Goal: Task Accomplishment & Management: Manage account settings

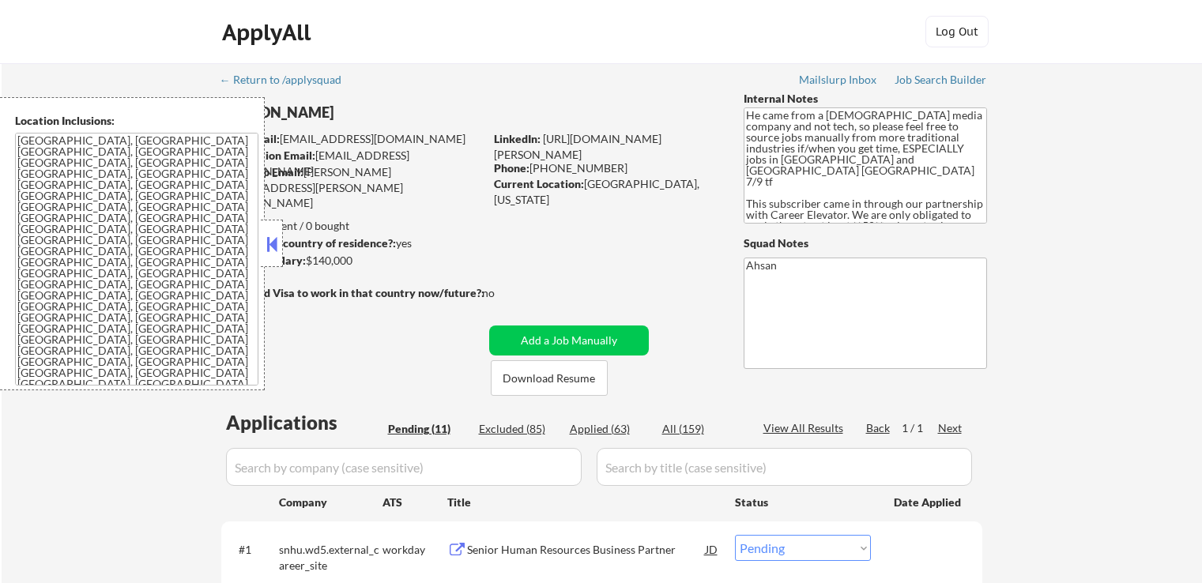
select select ""pending""
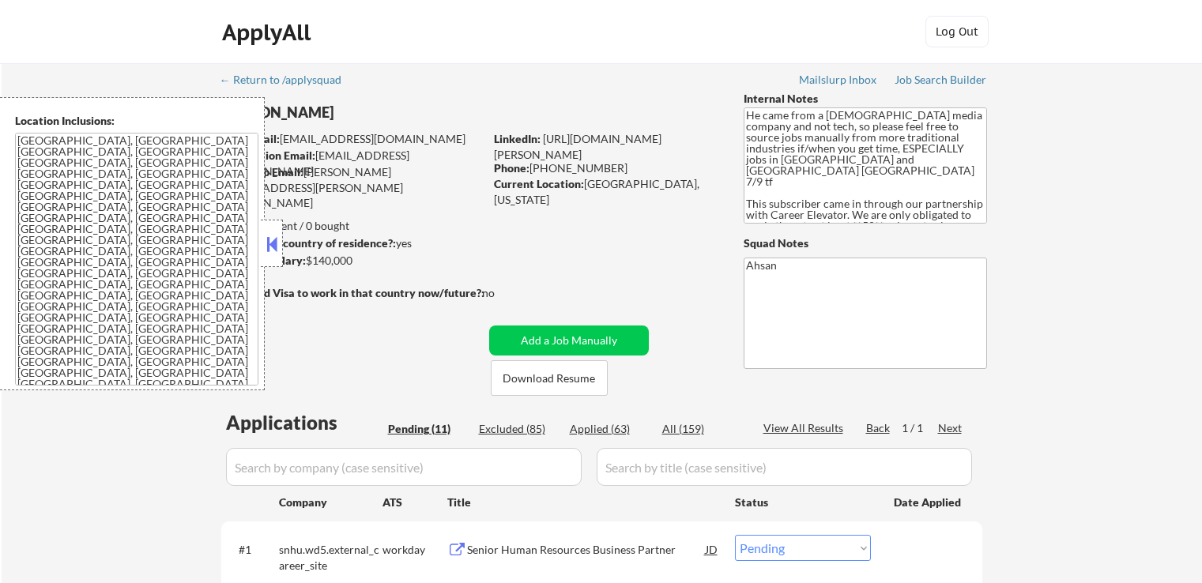
select select ""pending""
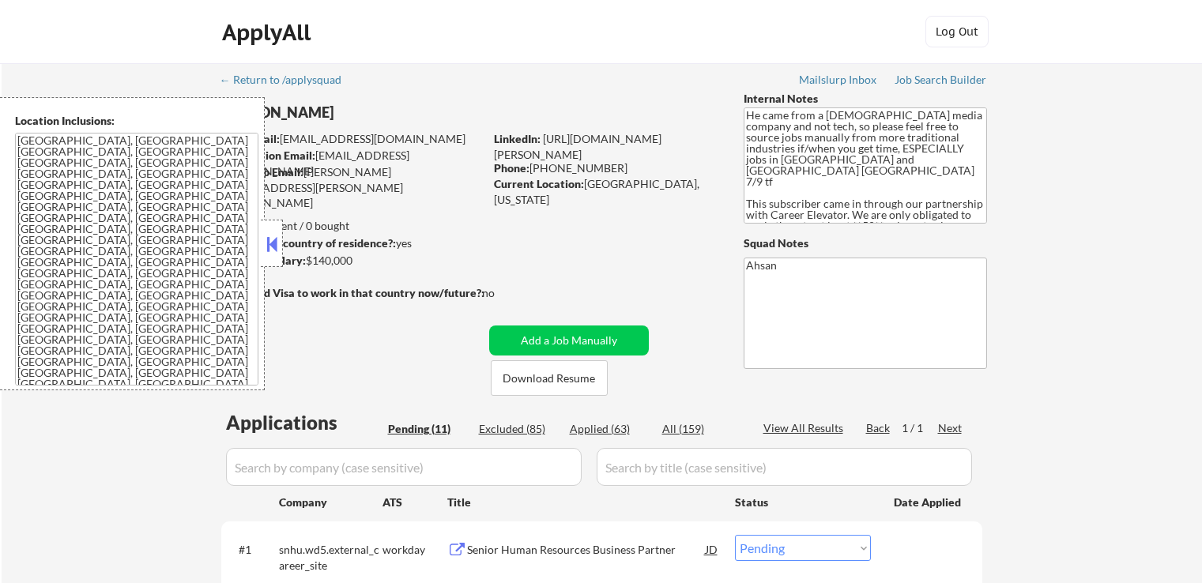
select select ""pending""
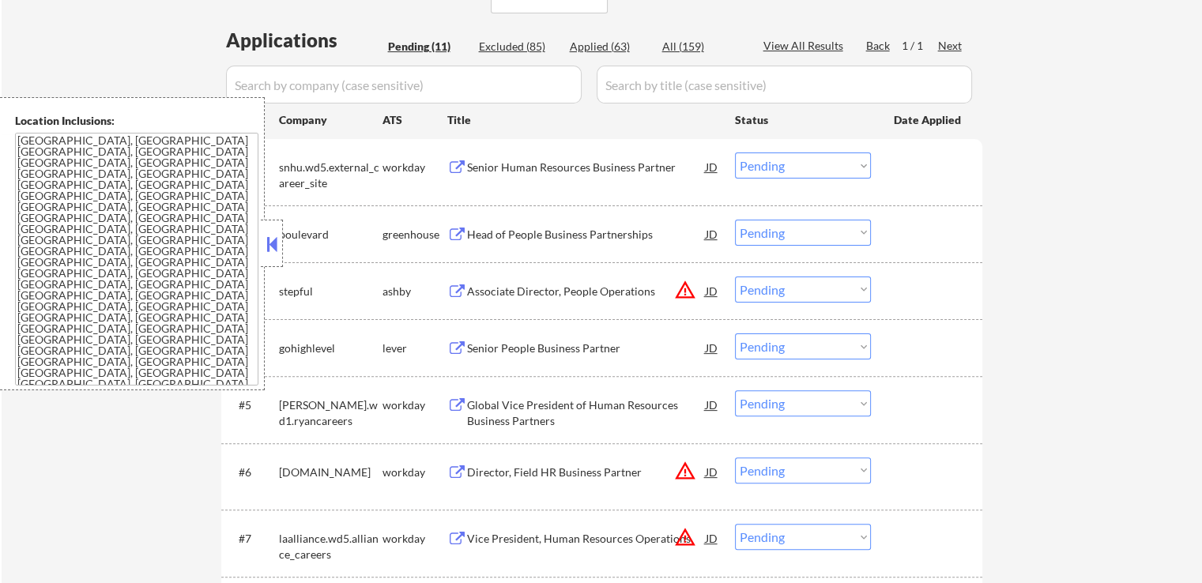
scroll to position [316, 0]
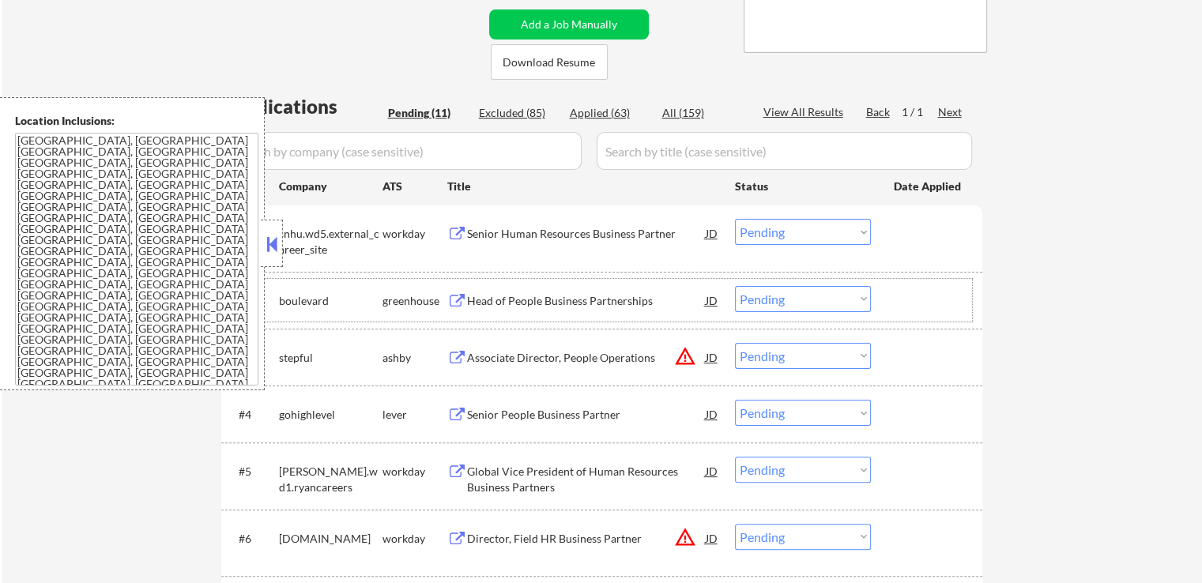
click at [446, 300] on div "greenhouse" at bounding box center [414, 301] width 65 height 16
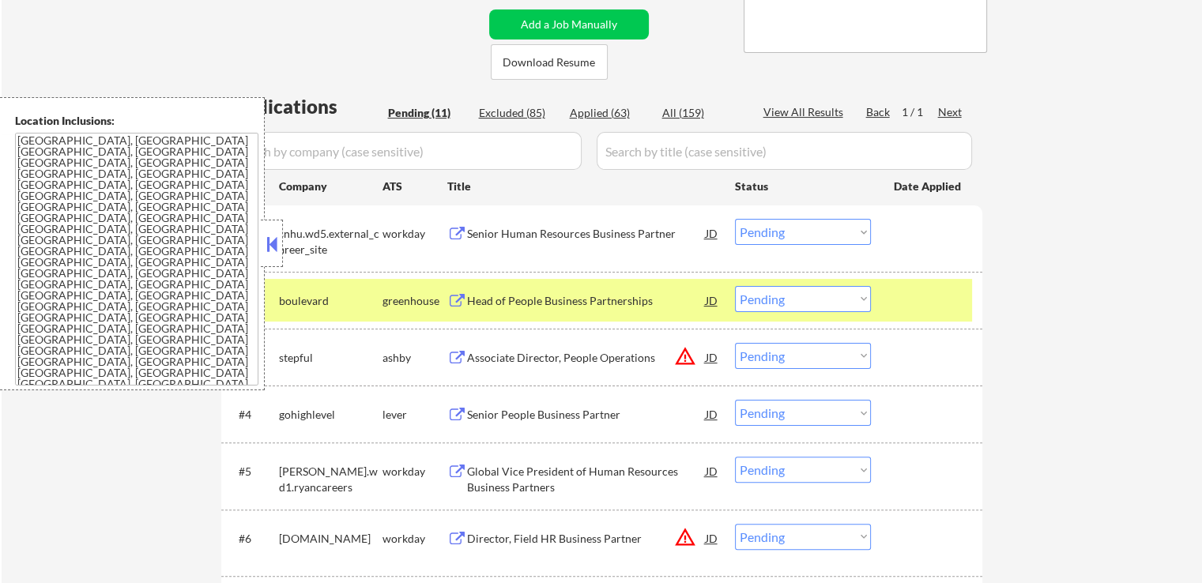
click at [459, 298] on button at bounding box center [457, 301] width 20 height 15
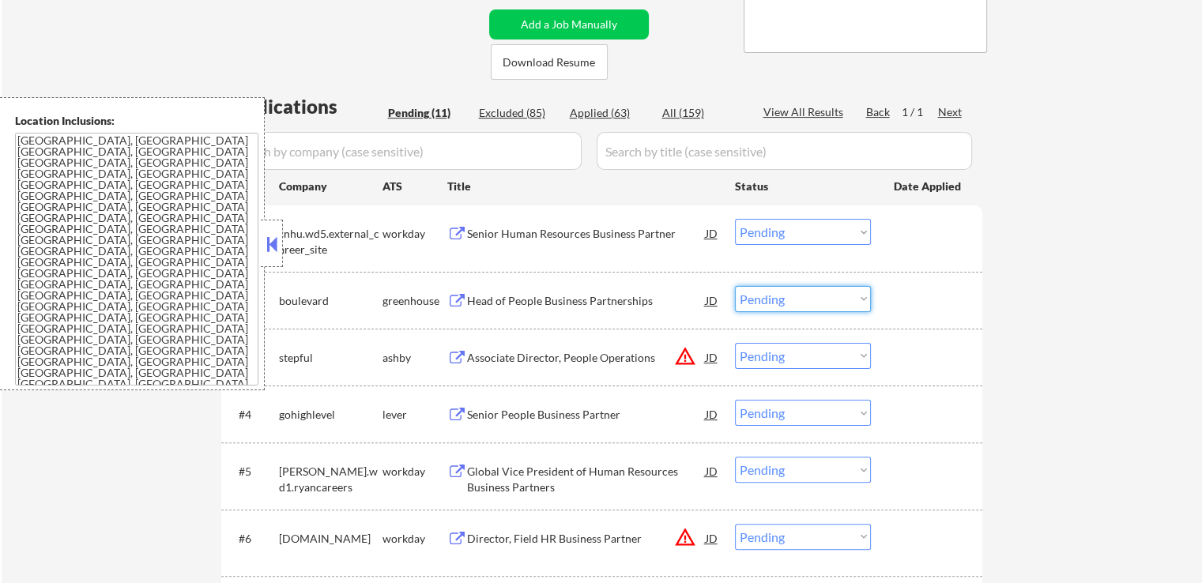
drag, startPoint x: 777, startPoint y: 299, endPoint x: 776, endPoint y: 311, distance: 11.2
click at [777, 299] on select "Choose an option... Pending Applied Excluded (Questions) Excluded (Expired) Exc…" at bounding box center [803, 299] width 136 height 26
click at [735, 286] on select "Choose an option... Pending Applied Excluded (Questions) Excluded (Expired) Exc…" at bounding box center [803, 299] width 136 height 26
click at [456, 419] on button at bounding box center [457, 415] width 20 height 15
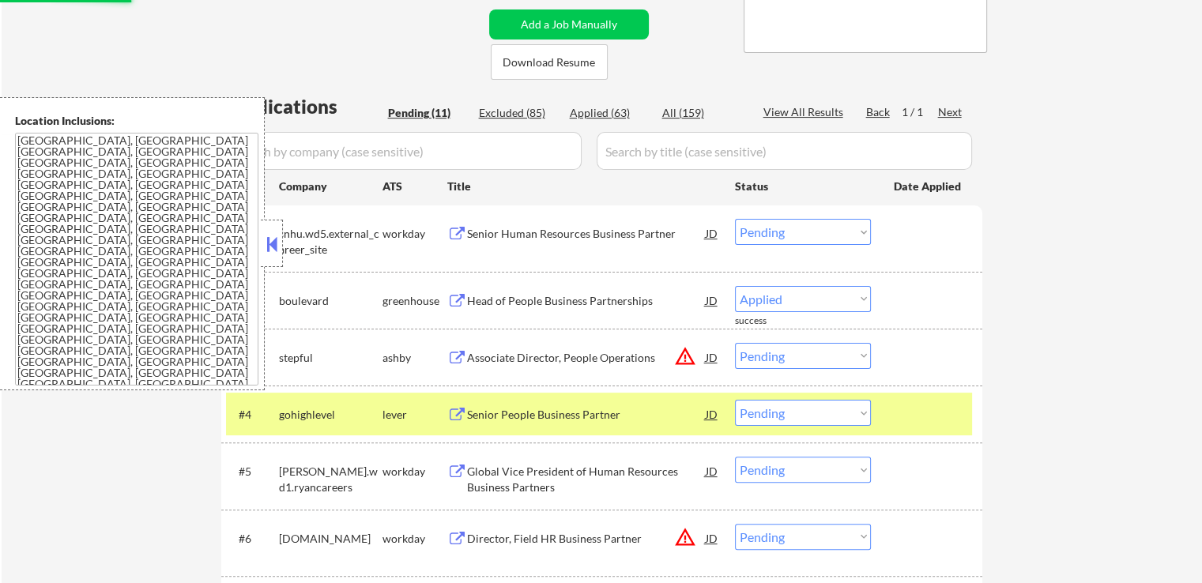
select select ""pending""
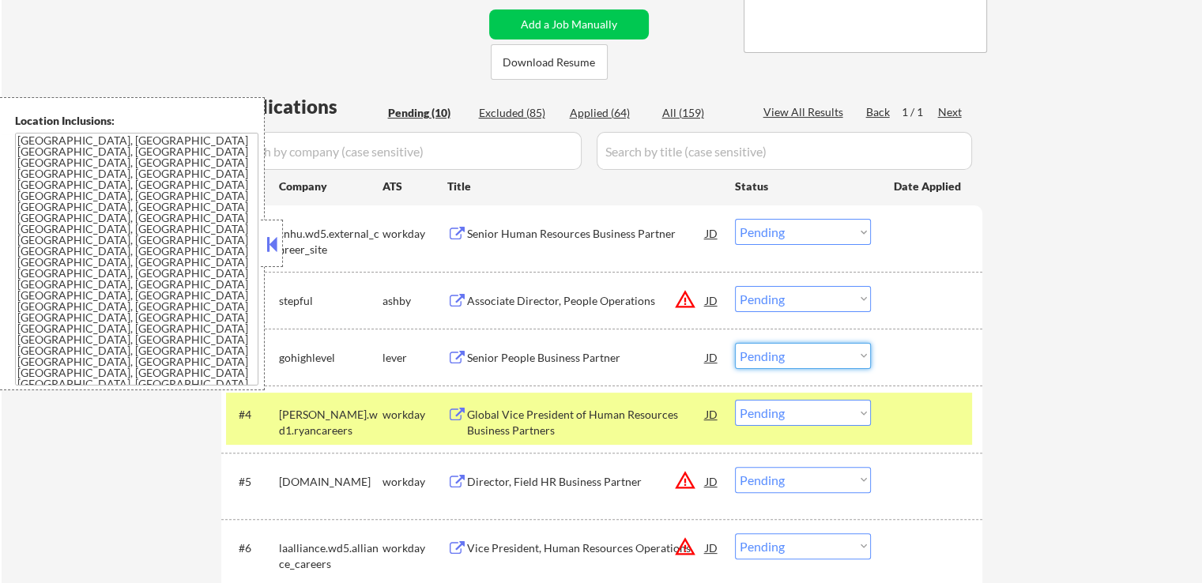
click at [796, 352] on select "Choose an option... Pending Applied Excluded (Questions) Excluded (Expired) Exc…" at bounding box center [803, 356] width 136 height 26
click at [735, 343] on select "Choose an option... Pending Applied Excluded (Questions) Excluded (Expired) Exc…" at bounding box center [803, 356] width 136 height 26
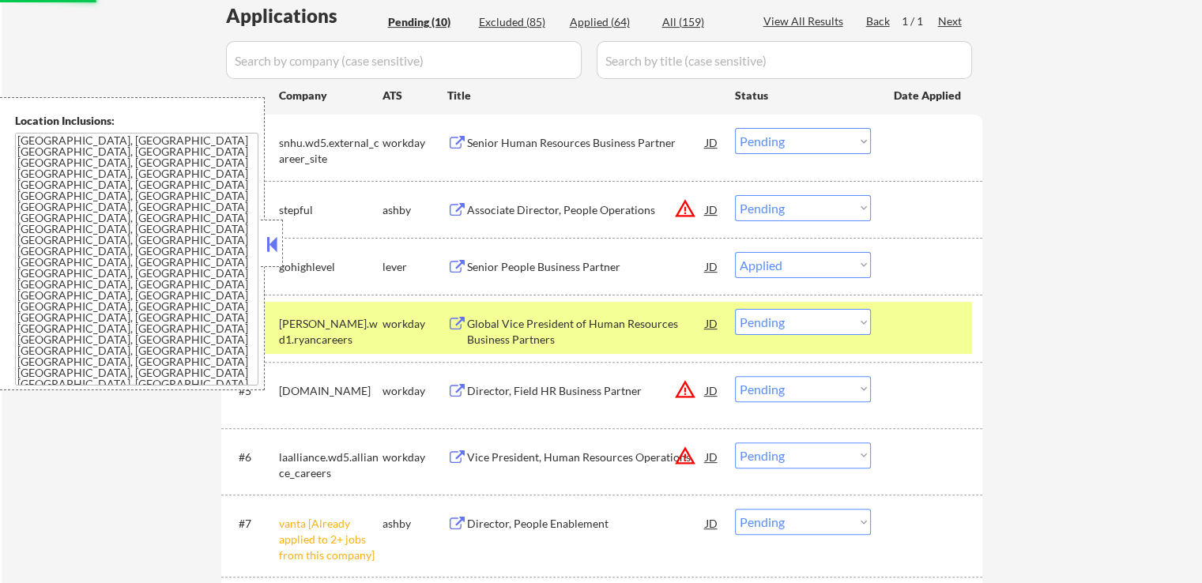
scroll to position [474, 0]
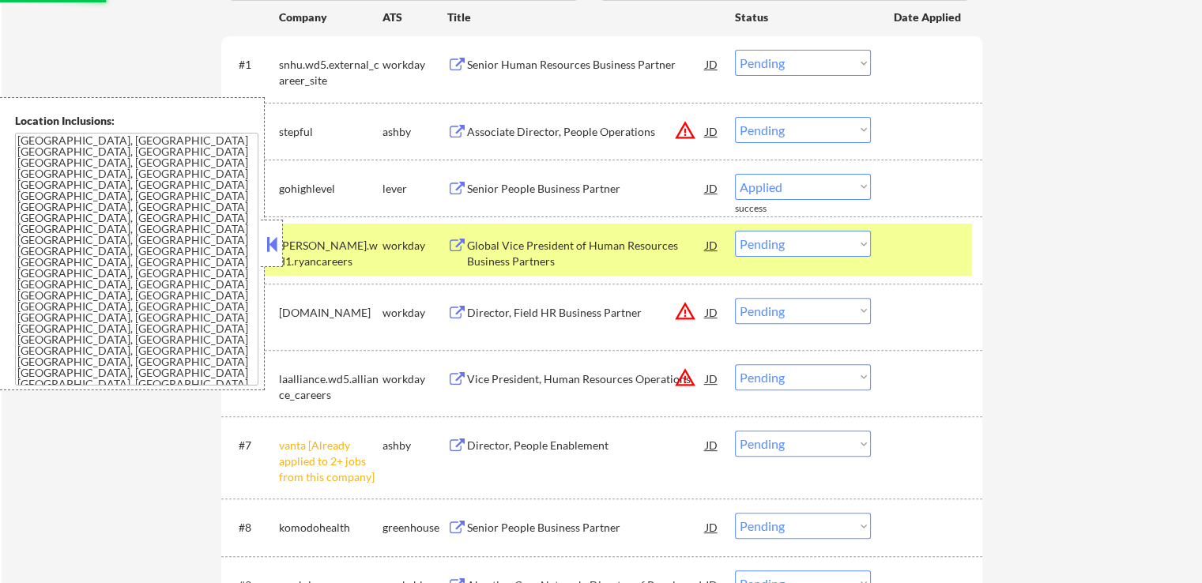
select select ""pending""
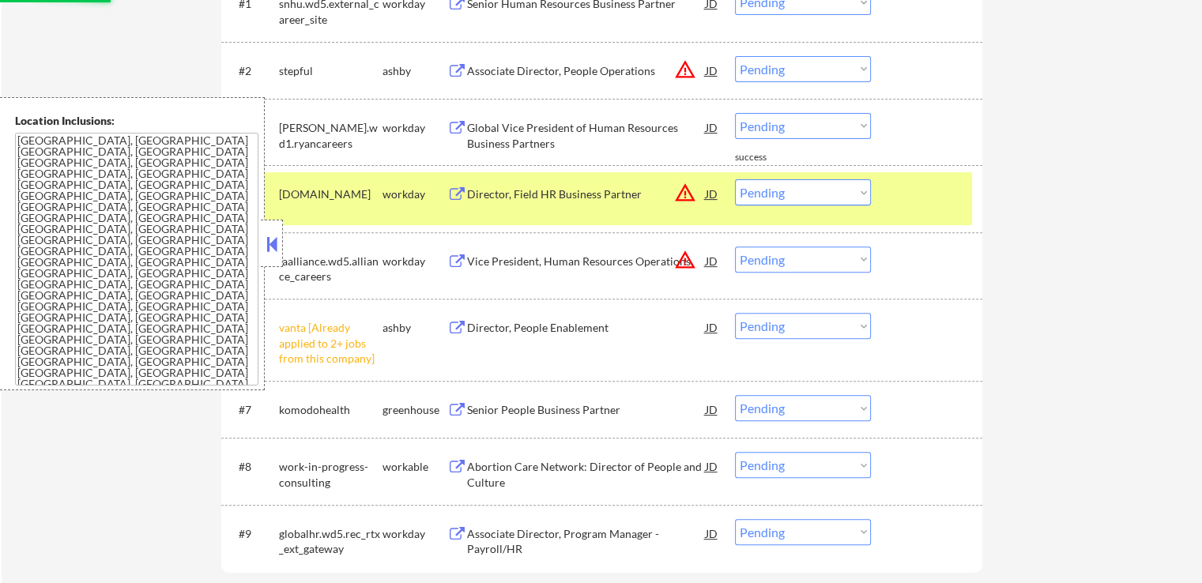
scroll to position [553, 0]
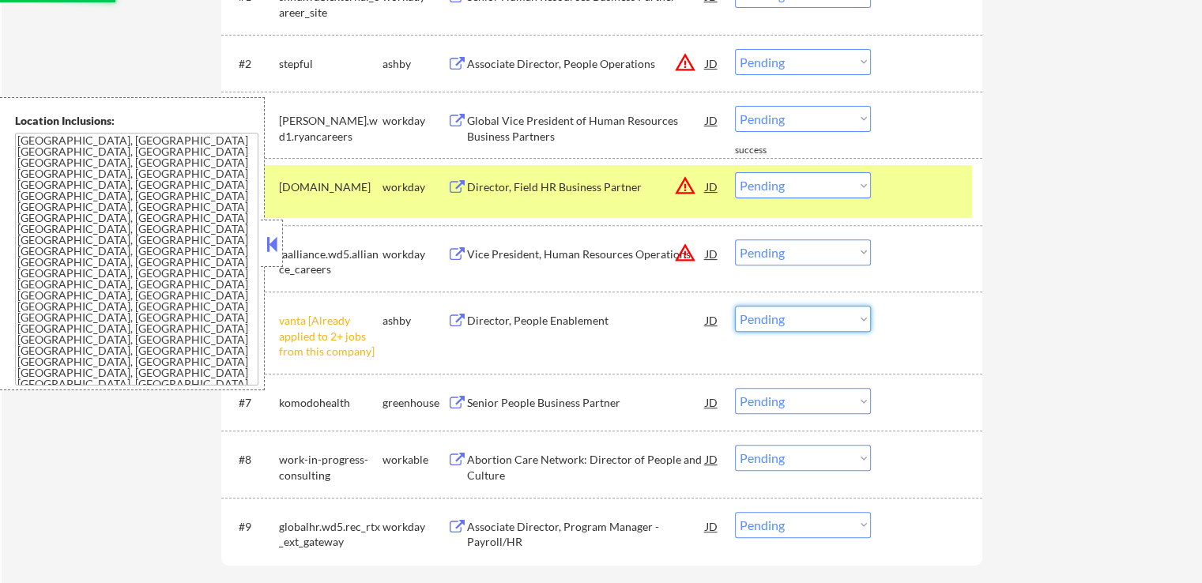
click at [792, 317] on select "Choose an option... Pending Applied Excluded (Questions) Excluded (Expired) Exc…" at bounding box center [803, 319] width 136 height 26
click at [735, 306] on select "Choose an option... Pending Applied Excluded (Questions) Excluded (Expired) Exc…" at bounding box center [803, 319] width 136 height 26
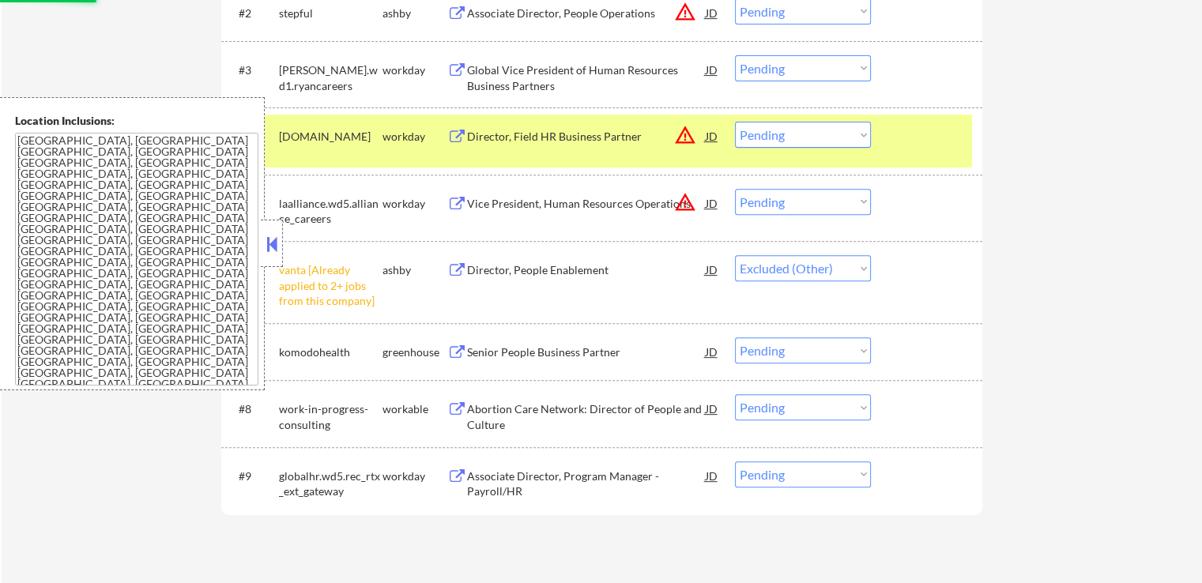
scroll to position [632, 0]
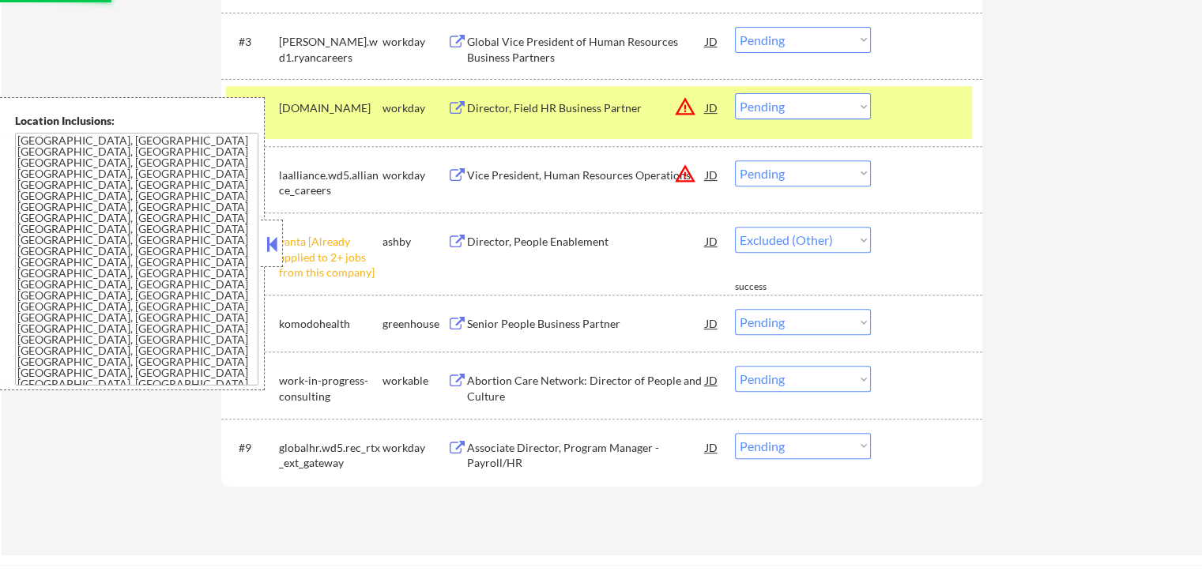
select select ""pending""
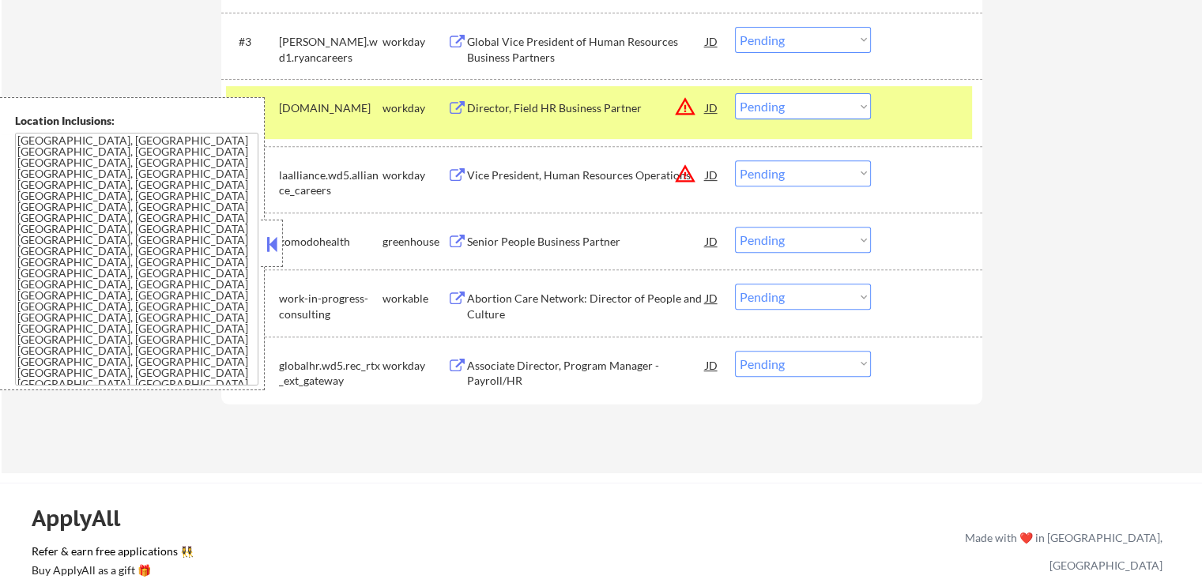
click at [454, 237] on button at bounding box center [457, 242] width 20 height 15
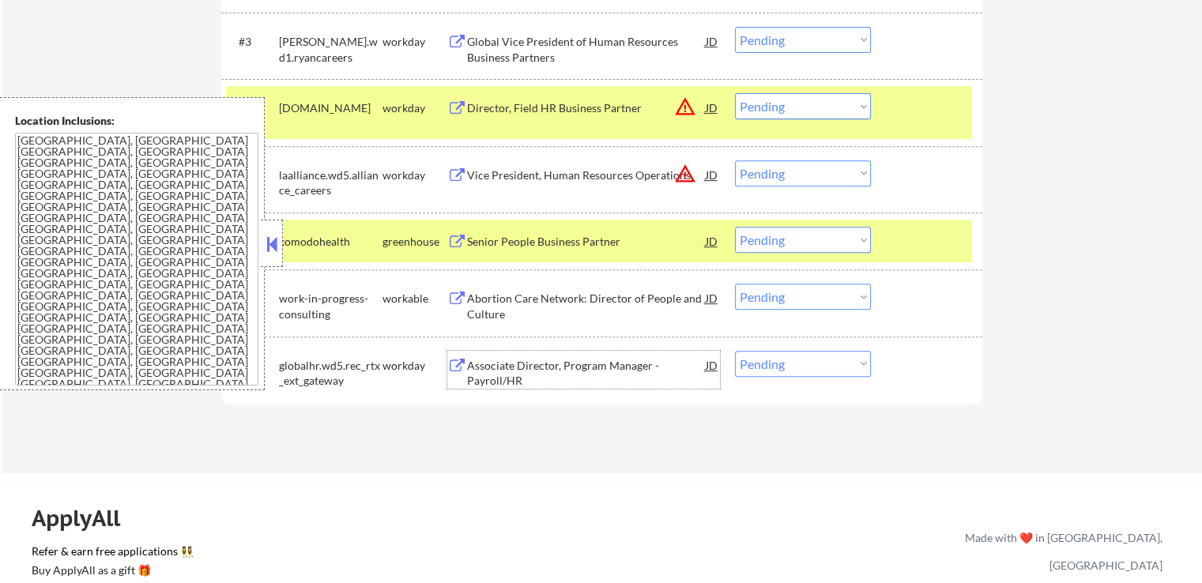
click at [534, 376] on div "Associate Director, Program Manager - Payroll/HR" at bounding box center [586, 373] width 239 height 31
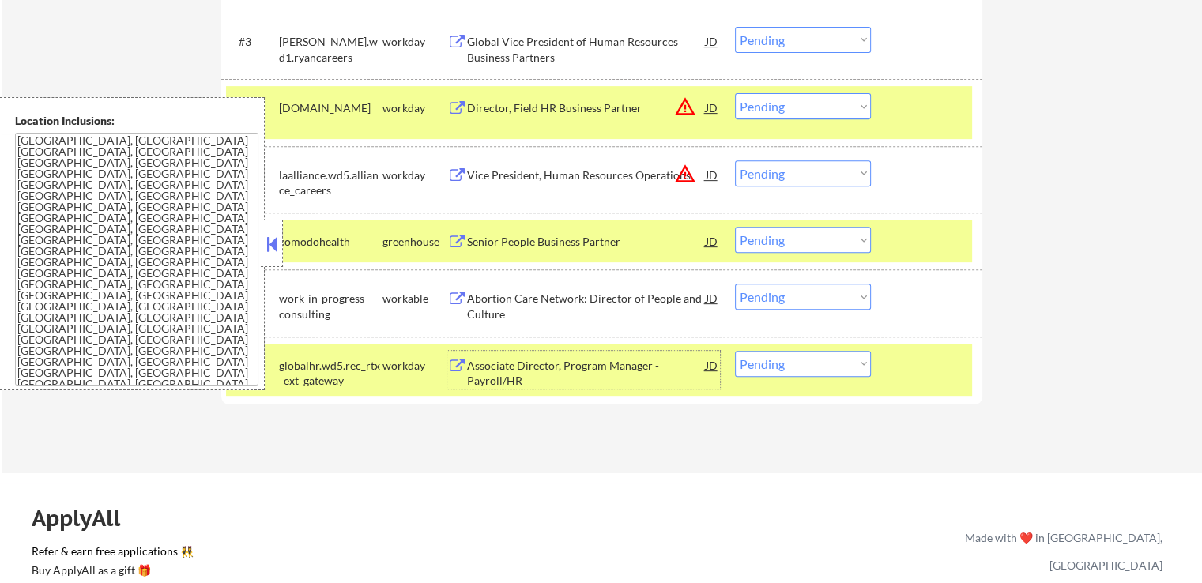
click at [796, 371] on select "Choose an option... Pending Applied Excluded (Questions) Excluded (Expired) Exc…" at bounding box center [803, 364] width 136 height 26
select select ""excluded__expired_""
click at [735, 351] on select "Choose an option... Pending Applied Excluded (Questions) Excluded (Expired) Exc…" at bounding box center [803, 364] width 136 height 26
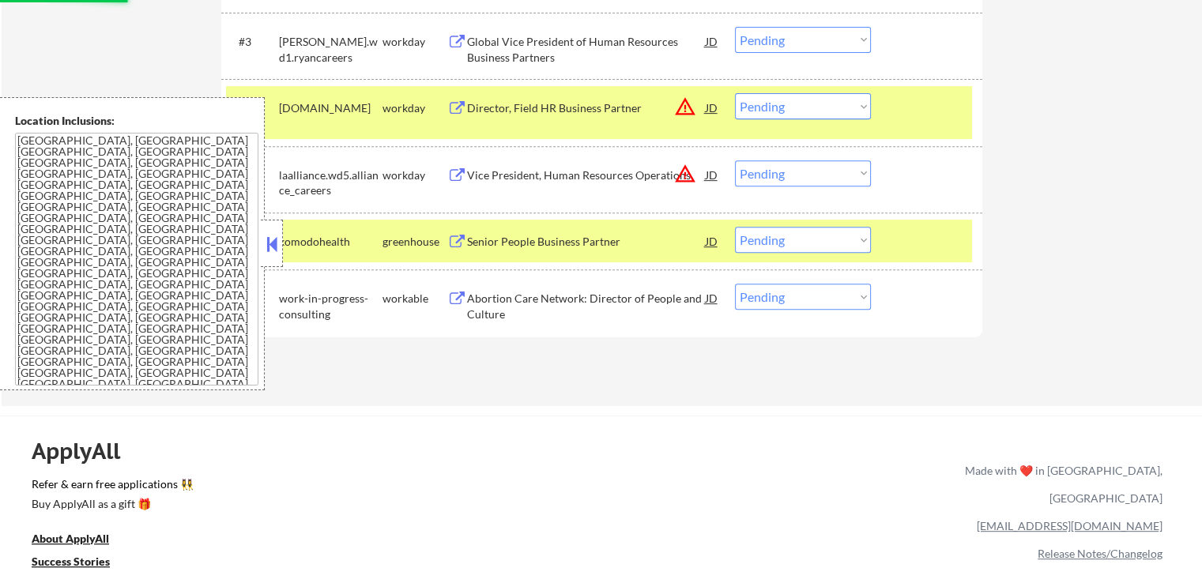
click at [458, 298] on button at bounding box center [457, 299] width 20 height 15
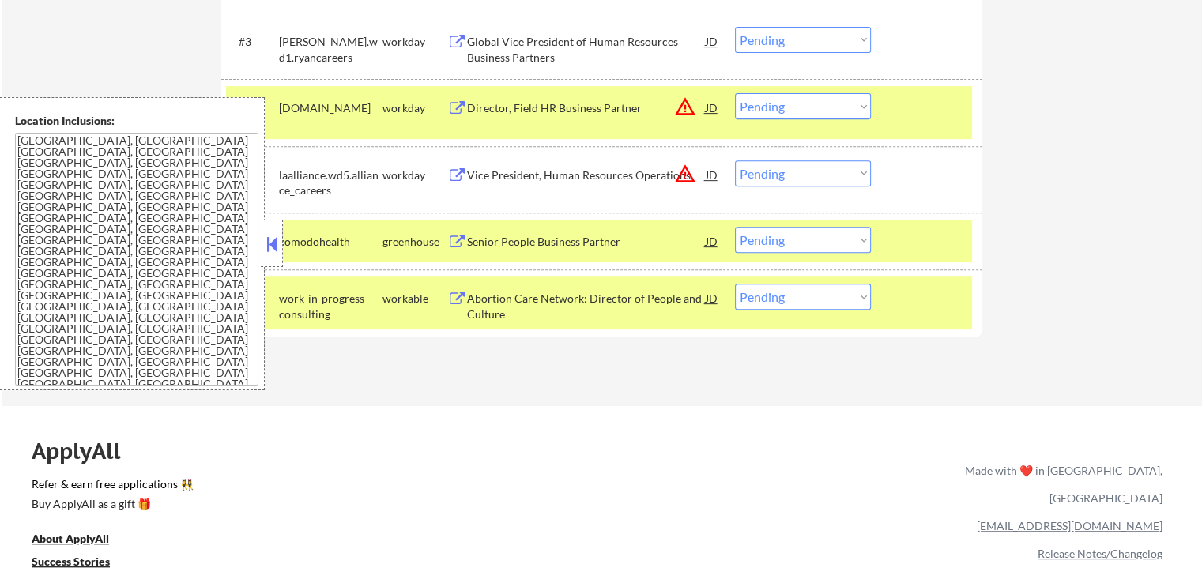
click at [793, 297] on select "Choose an option... Pending Applied Excluded (Questions) Excluded (Expired) Exc…" at bounding box center [803, 297] width 136 height 26
select select ""excluded__salary_""
click at [735, 284] on select "Choose an option... Pending Applied Excluded (Questions) Excluded (Expired) Exc…" at bounding box center [803, 297] width 136 height 26
click at [455, 239] on button at bounding box center [457, 242] width 20 height 15
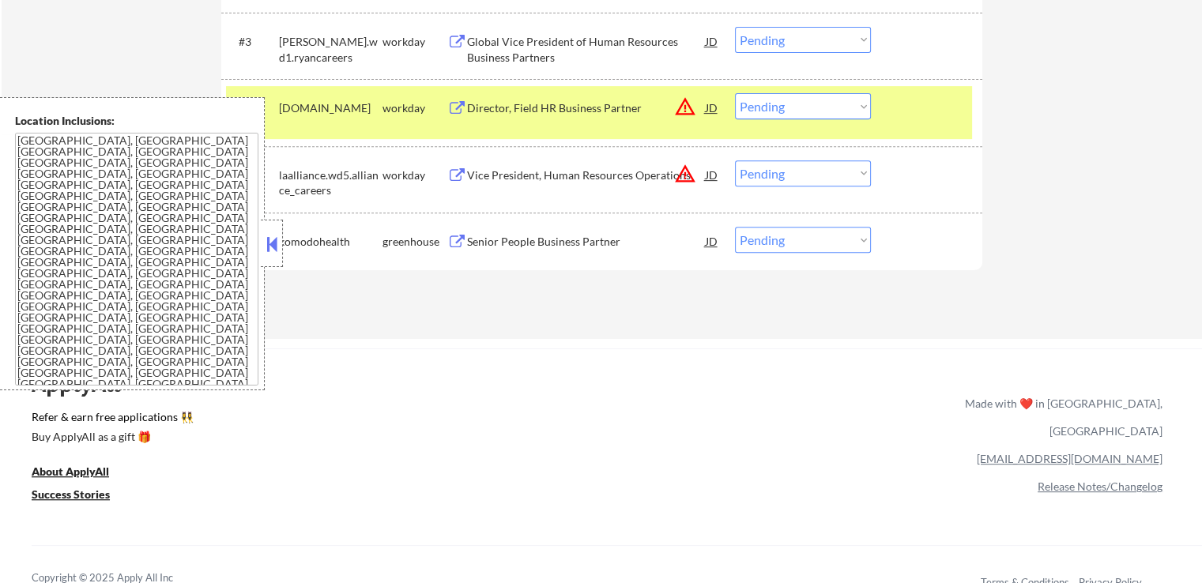
click at [688, 171] on button "warning_amber" at bounding box center [685, 174] width 22 height 22
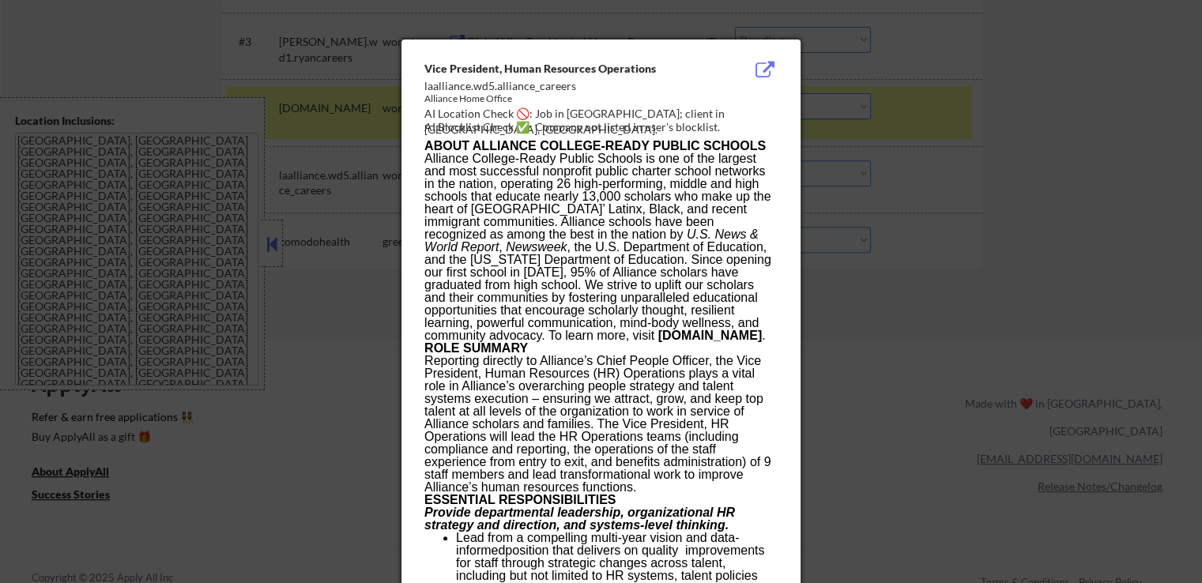
drag, startPoint x: 932, startPoint y: 134, endPoint x: 869, endPoint y: 167, distance: 71.0
click at [932, 135] on div at bounding box center [601, 291] width 1202 height 583
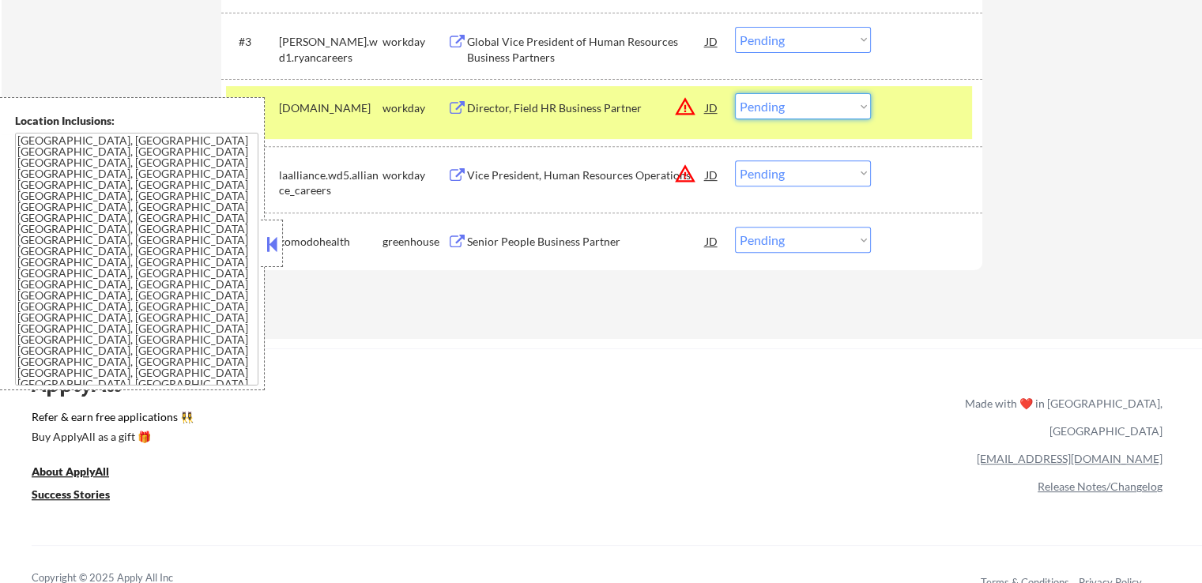
click at [800, 111] on select "Choose an option... Pending Applied Excluded (Questions) Excluded (Expired) Exc…" at bounding box center [803, 106] width 136 height 26
click at [735, 93] on select "Choose an option... Pending Applied Excluded (Questions) Excluded (Expired) Exc…" at bounding box center [803, 106] width 136 height 26
click at [951, 224] on div "#6 komodohealth greenhouse Senior People Business Partner JD warning_amber Choo…" at bounding box center [599, 241] width 746 height 43
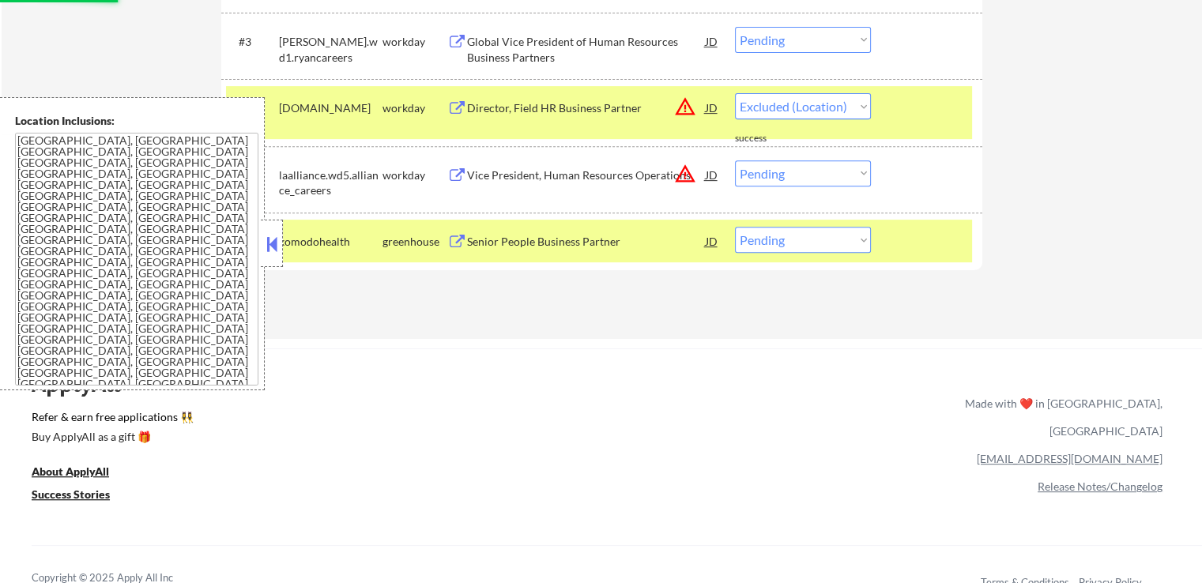
select select ""pending""
click at [803, 169] on select "Choose an option... Pending Applied Excluded (Questions) Excluded (Expired) Exc…" at bounding box center [803, 173] width 136 height 26
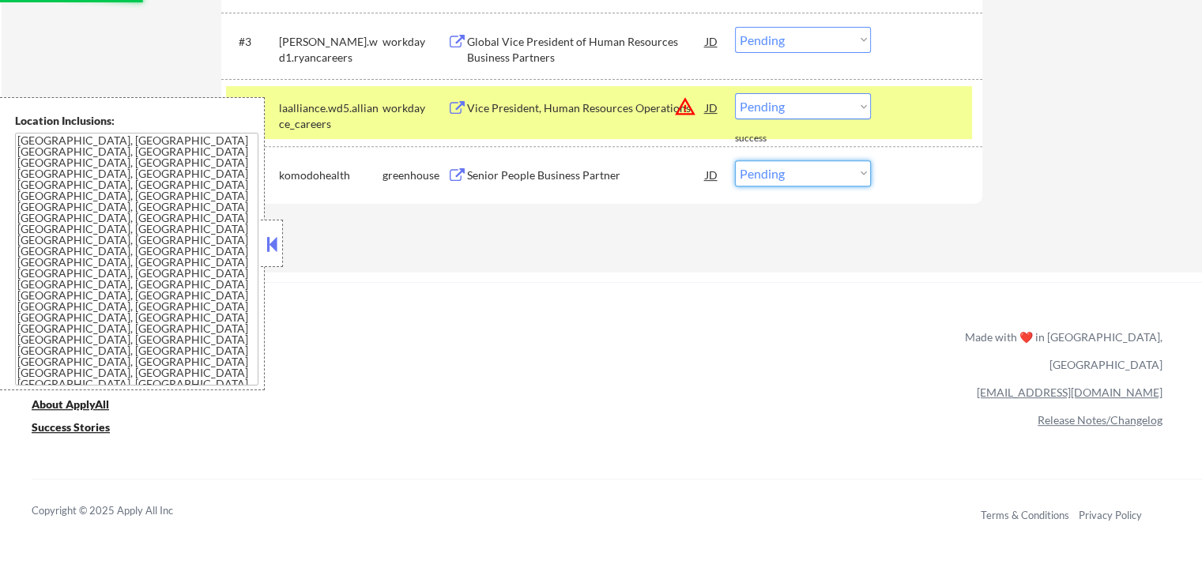
select select ""excluded__location_""
click at [735, 160] on select "Choose an option... Pending Applied Excluded (Questions) Excluded (Expired) Exc…" at bounding box center [803, 173] width 136 height 26
click at [707, 245] on div "← Return to /applysquad Mailslurp Inbox Job Search Builder Hector Munoz User Em…" at bounding box center [601, 225] width 1202 height 1714
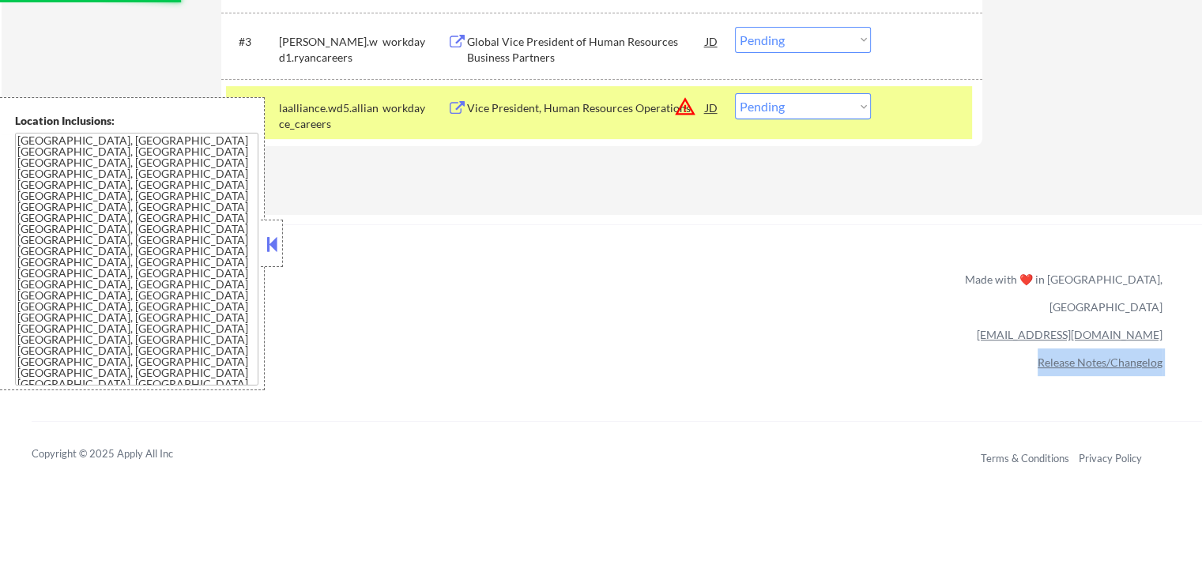
click at [707, 245] on div "ApplyAll Refer & earn free applications 👯‍♀️ Buy ApplyAll as a gift 🎁 About App…" at bounding box center [601, 360] width 1202 height 250
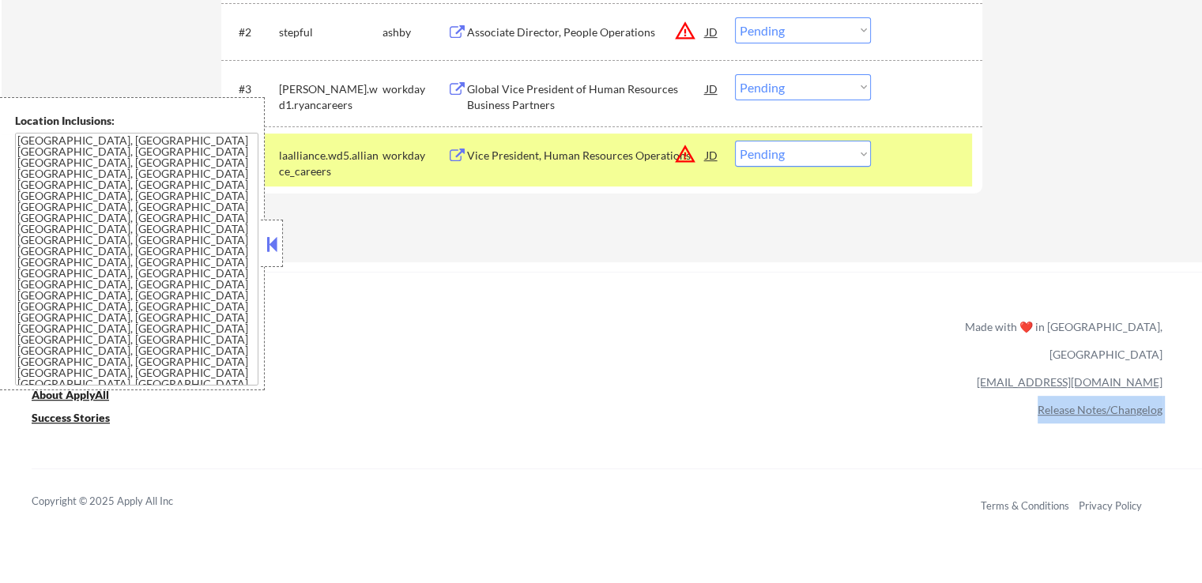
scroll to position [474, 0]
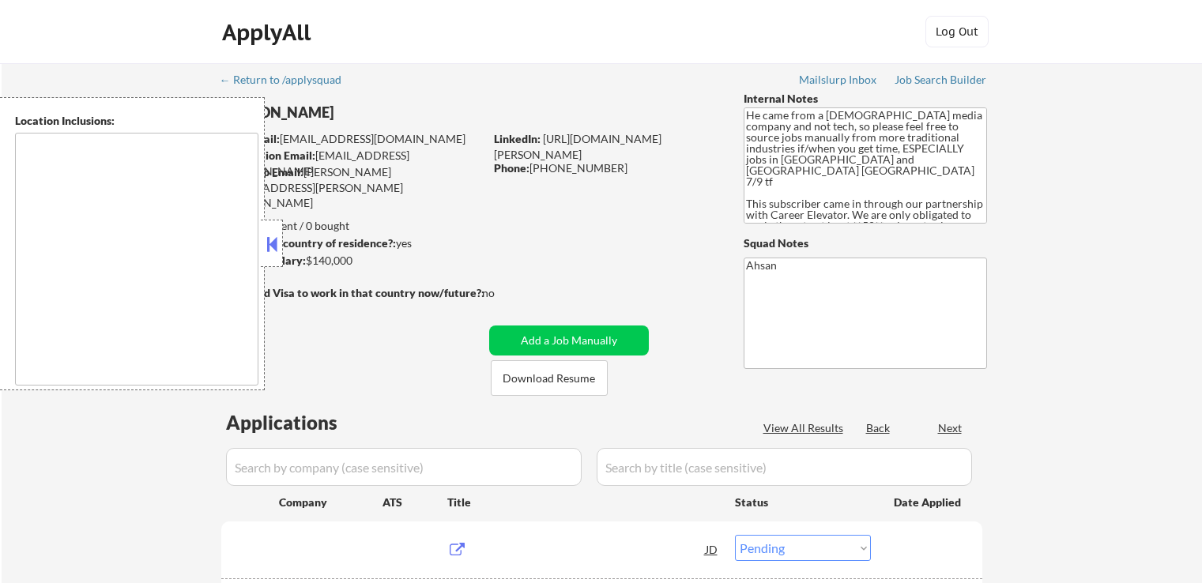
select select ""pending""
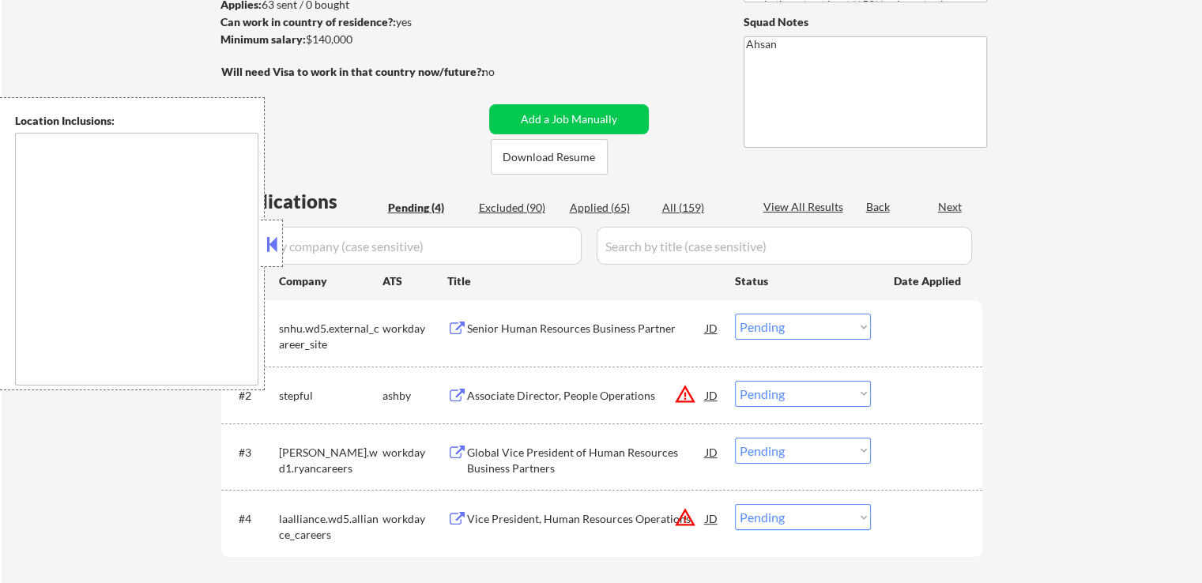
type textarea "[GEOGRAPHIC_DATA], [GEOGRAPHIC_DATA] [GEOGRAPHIC_DATA], [GEOGRAPHIC_DATA] [GEOG…"
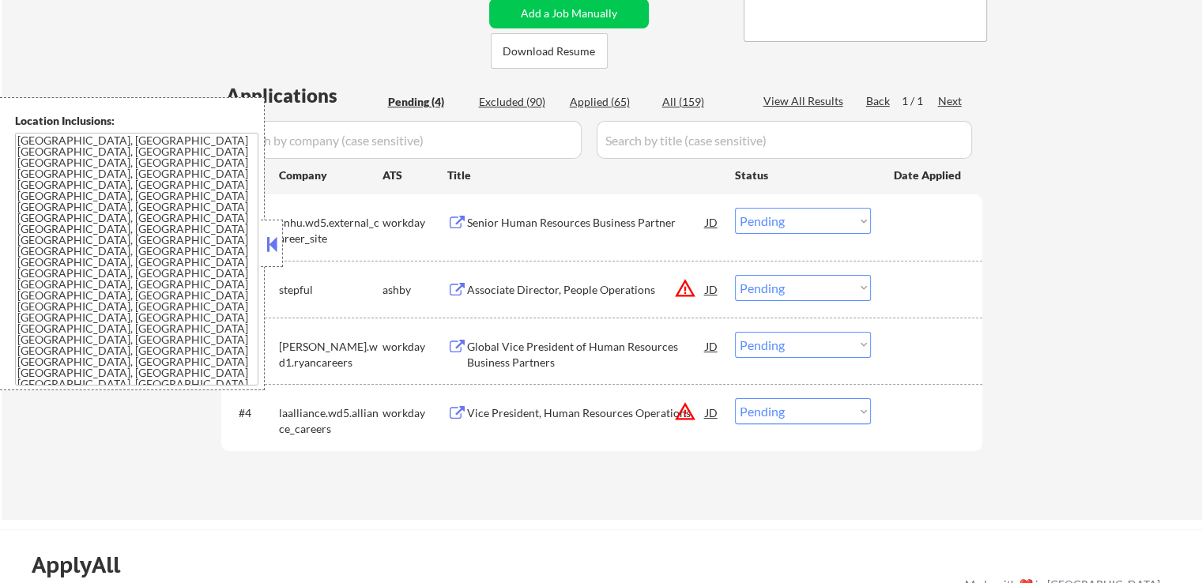
scroll to position [300, 0]
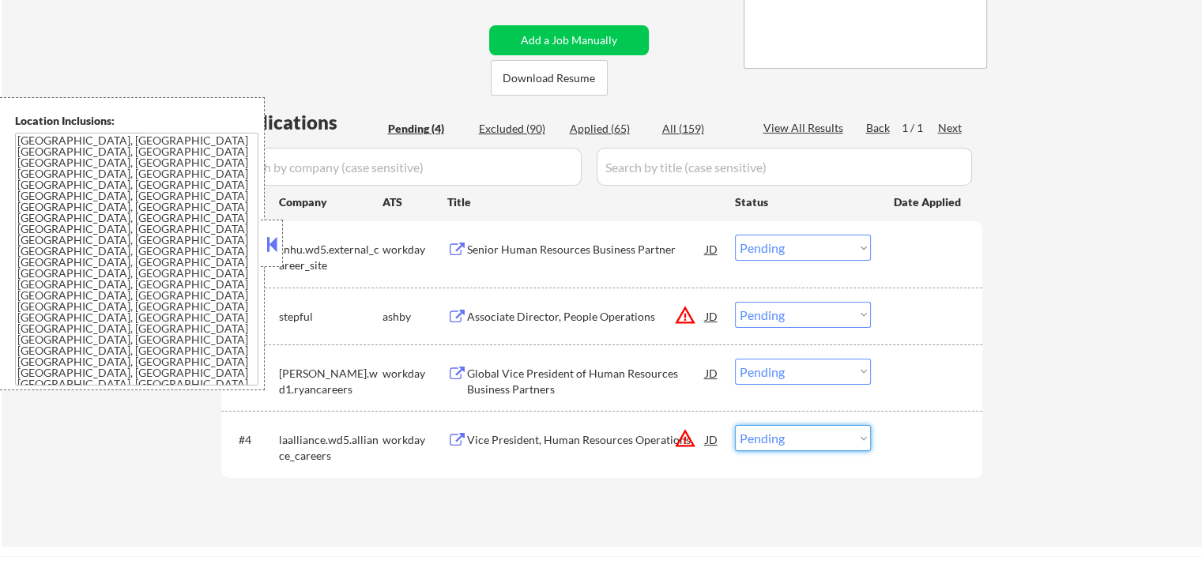
click at [782, 442] on select "Choose an option... Pending Applied Excluded (Questions) Excluded (Expired) Exc…" at bounding box center [803, 438] width 136 height 26
select select ""excluded__location_""
click at [735, 425] on select "Choose an option... Pending Applied Excluded (Questions) Excluded (Expired) Exc…" at bounding box center [803, 438] width 136 height 26
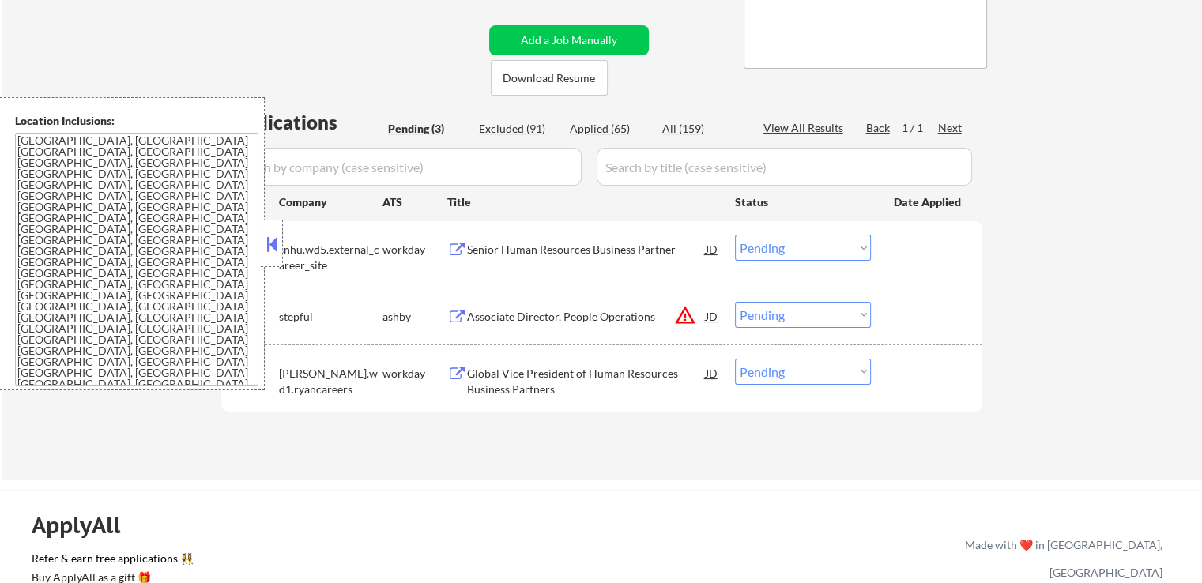
click at [779, 307] on select "Choose an option... Pending Applied Excluded (Questions) Excluded (Expired) Exc…" at bounding box center [803, 315] width 136 height 26
click at [735, 302] on select "Choose an option... Pending Applied Excluded (Questions) Excluded (Expired) Exc…" at bounding box center [803, 315] width 136 height 26
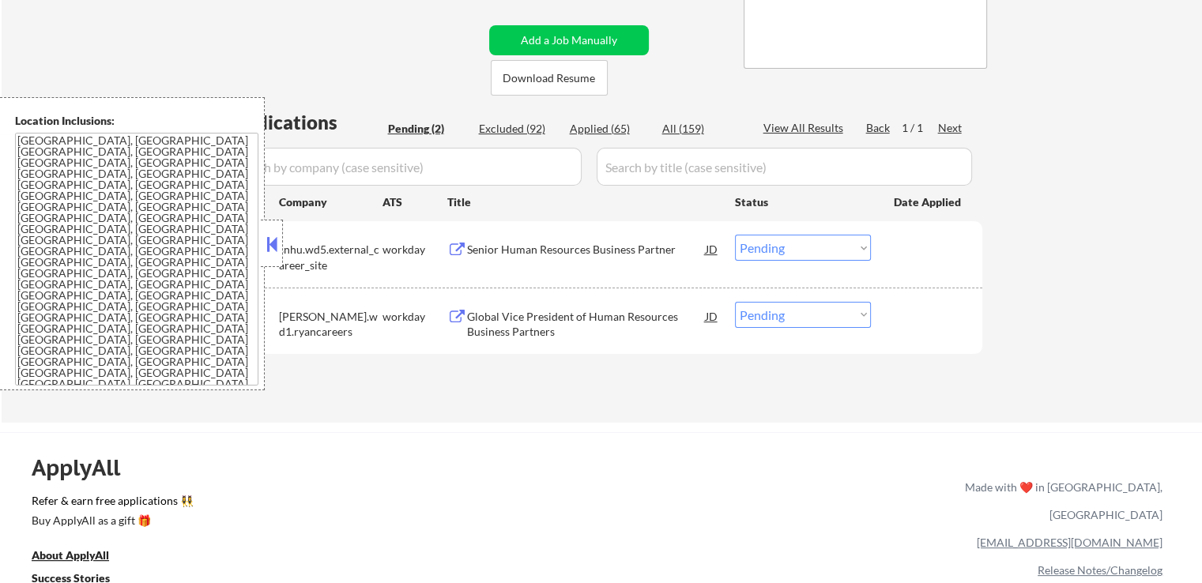
click at [456, 318] on button at bounding box center [457, 317] width 20 height 15
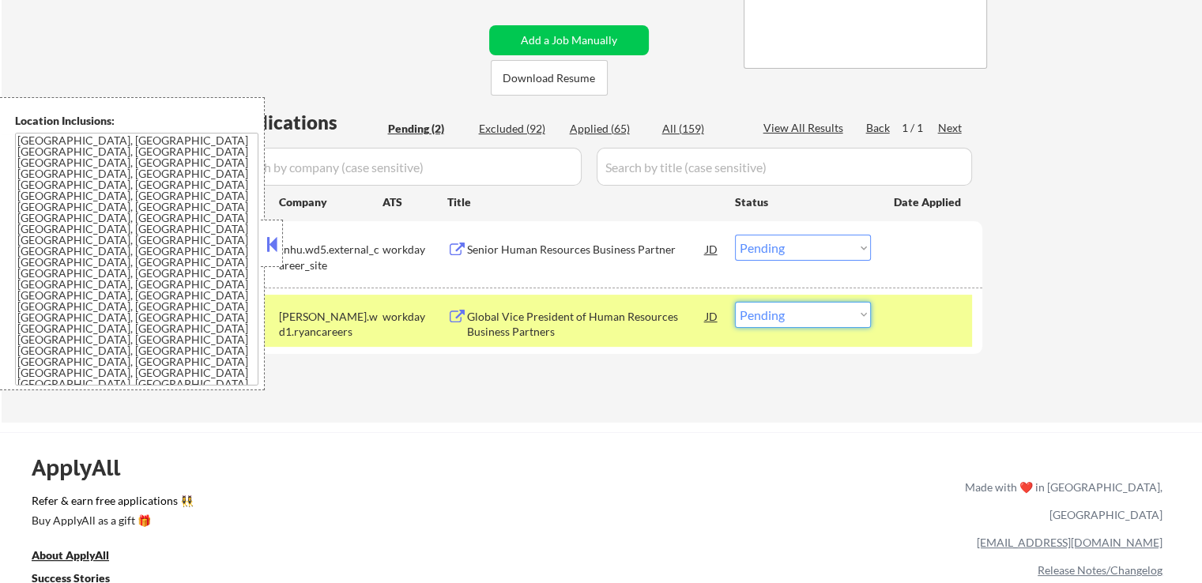
drag, startPoint x: 819, startPoint y: 303, endPoint x: 822, endPoint y: 324, distance: 20.8
click at [819, 304] on select "Choose an option... Pending Applied Excluded (Questions) Excluded (Expired) Exc…" at bounding box center [803, 315] width 136 height 26
select select ""applied""
click at [735, 302] on select "Choose an option... Pending Applied Excluded (Questions) Excluded (Expired) Exc…" at bounding box center [803, 315] width 136 height 26
click at [459, 250] on button at bounding box center [457, 250] width 20 height 15
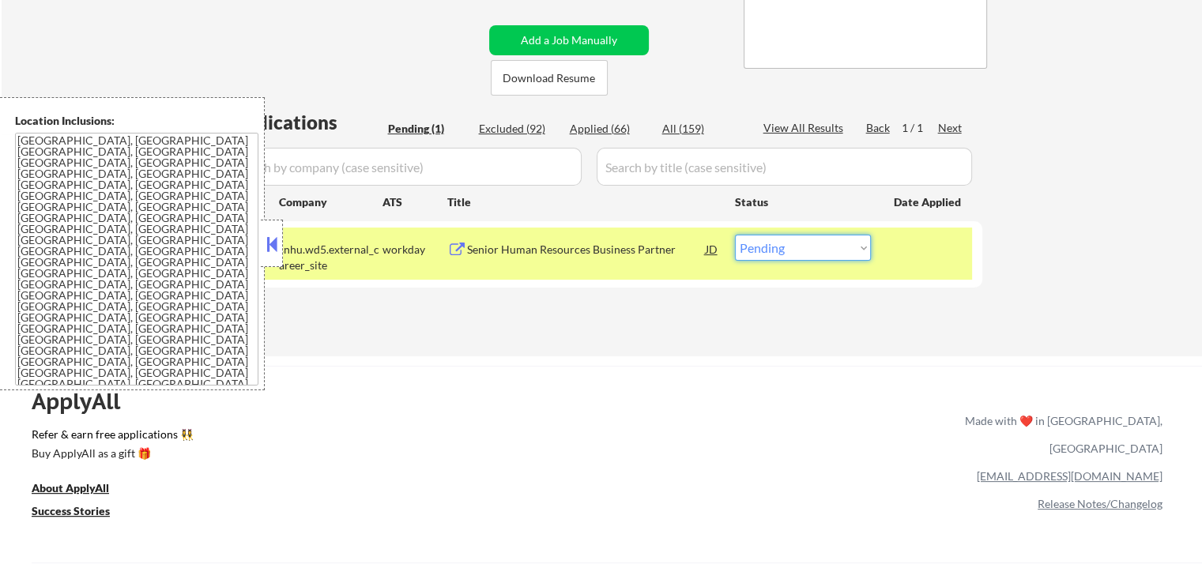
click at [777, 252] on select "Choose an option... Pending Applied Excluded (Questions) Excluded (Expired) Exc…" at bounding box center [803, 248] width 136 height 26
select select ""excluded__salary_""
click at [735, 235] on select "Choose an option... Pending Applied Excluded (Questions) Excluded (Expired) Exc…" at bounding box center [803, 248] width 136 height 26
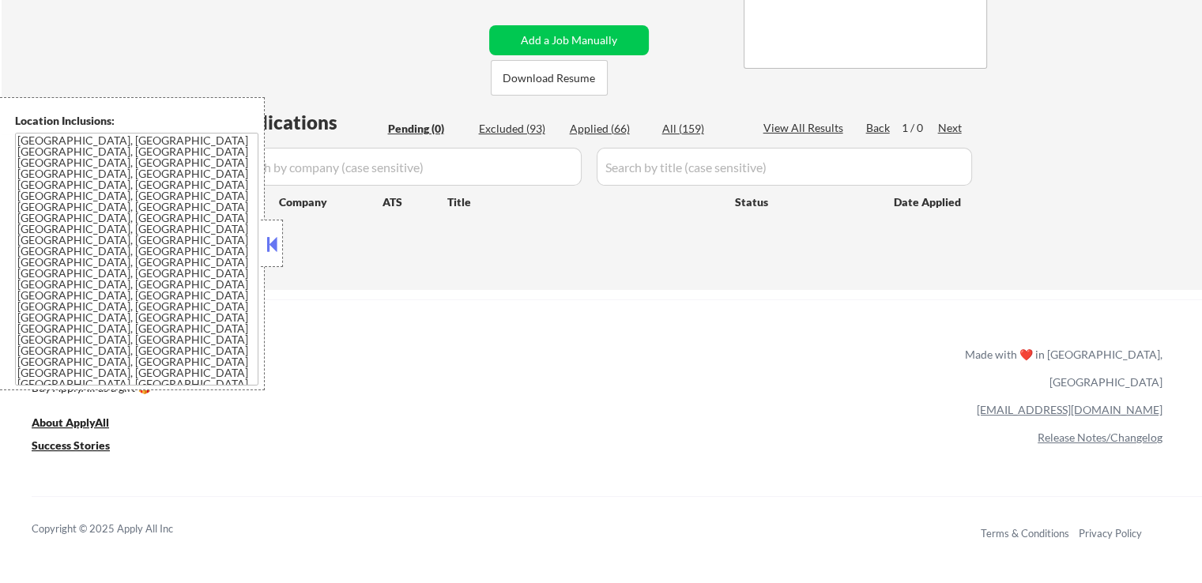
click at [638, 357] on div "ApplyAll Refer & earn free applications 👯‍♀️ Buy ApplyAll as a gift 🎁 About App…" at bounding box center [601, 436] width 1202 height 250
